Goal: Task Accomplishment & Management: Use online tool/utility

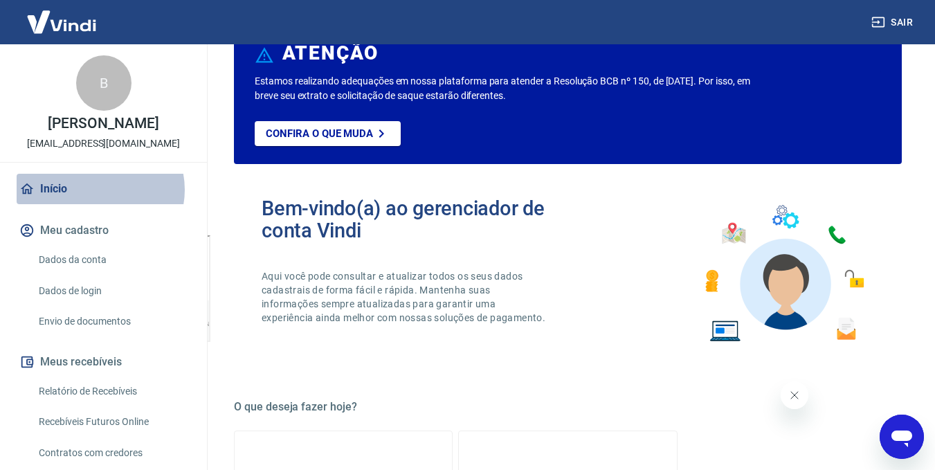
click at [100, 190] on link "Início" at bounding box center [104, 189] width 174 height 30
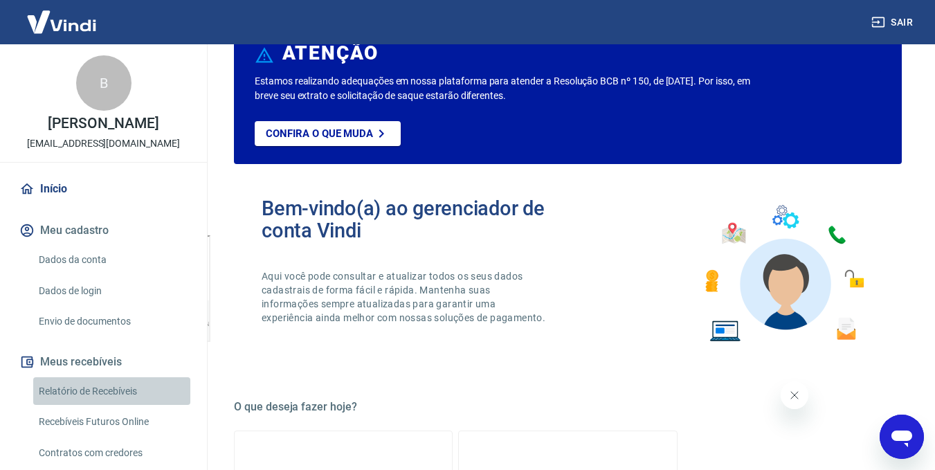
click at [115, 387] on link "Relatório de Recebíveis" at bounding box center [111, 391] width 157 height 28
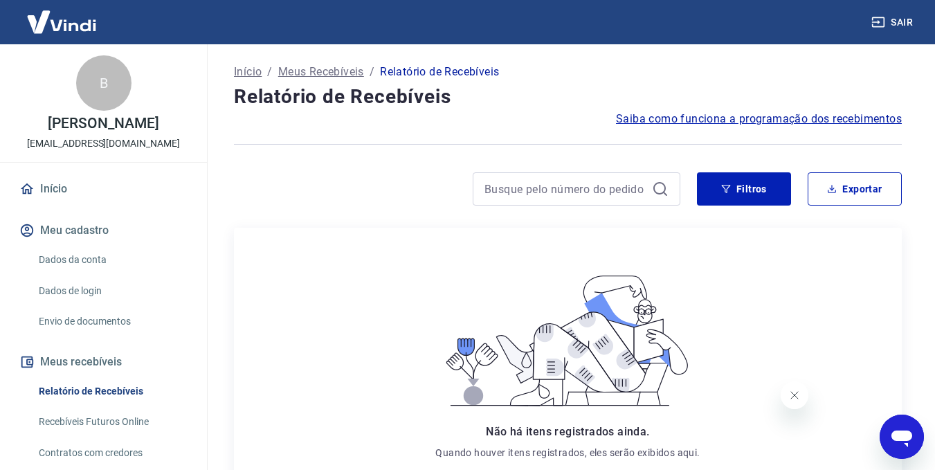
scroll to position [111, 0]
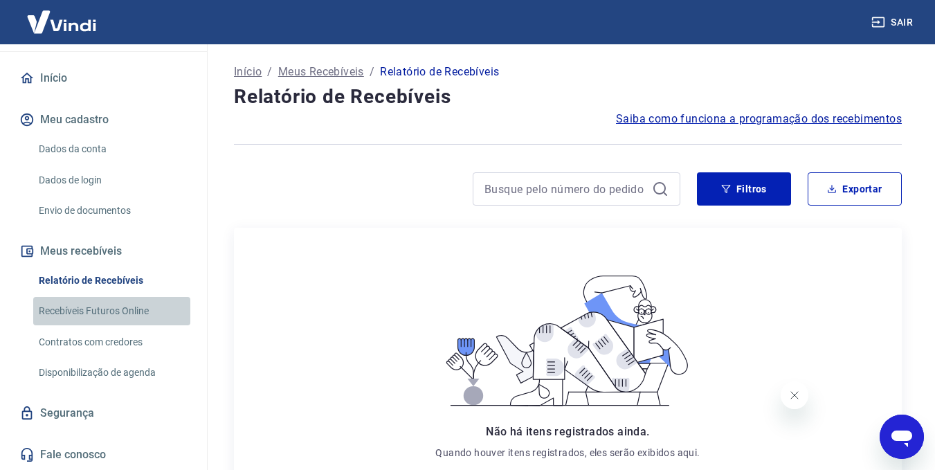
click at [118, 319] on link "Recebíveis Futuros Online" at bounding box center [111, 311] width 157 height 28
